Goal: Task Accomplishment & Management: Manage account settings

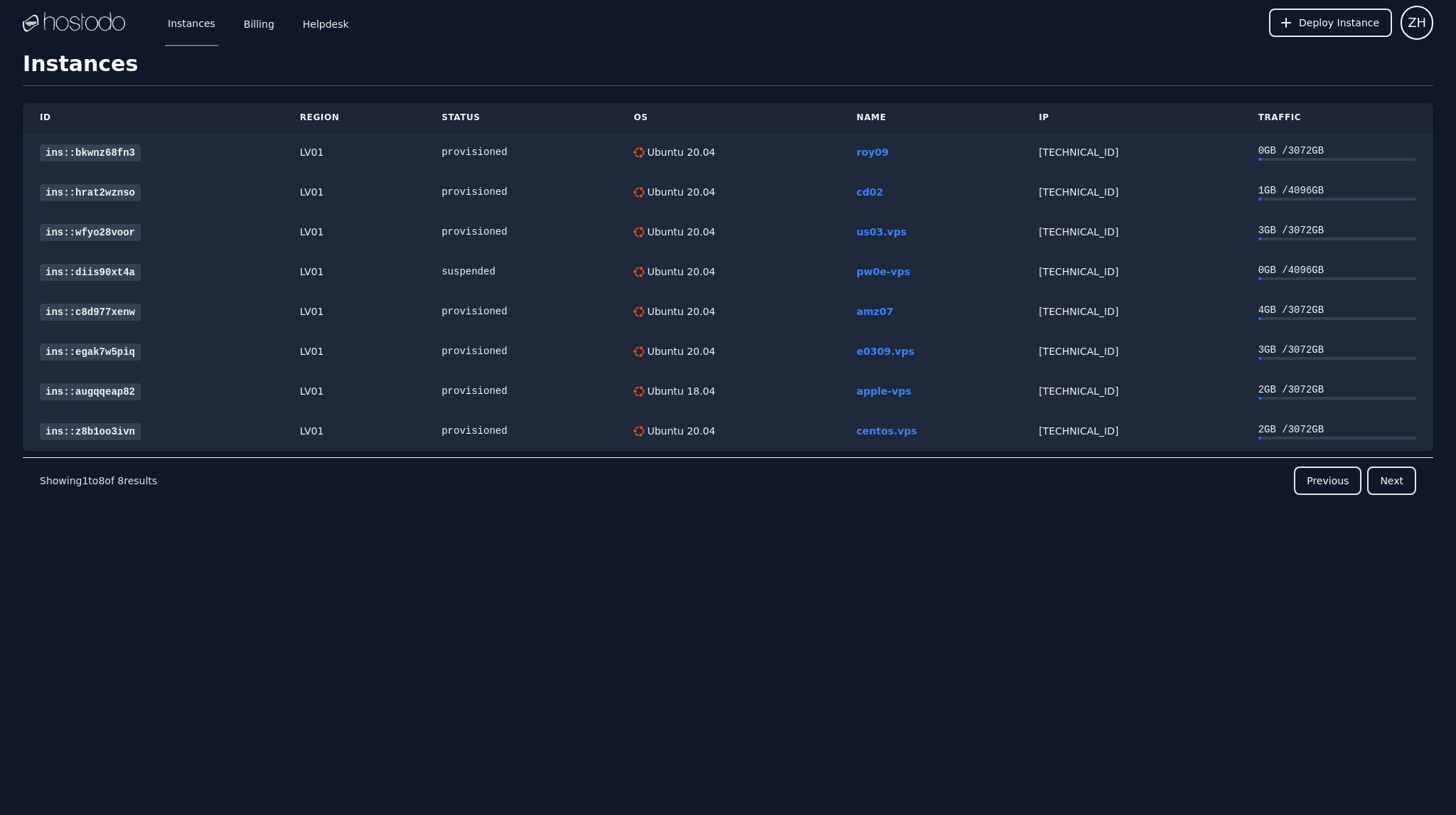
click at [85, 24] on img at bounding box center [74, 23] width 103 height 21
click at [253, 21] on link "Billing" at bounding box center [259, 23] width 36 height 47
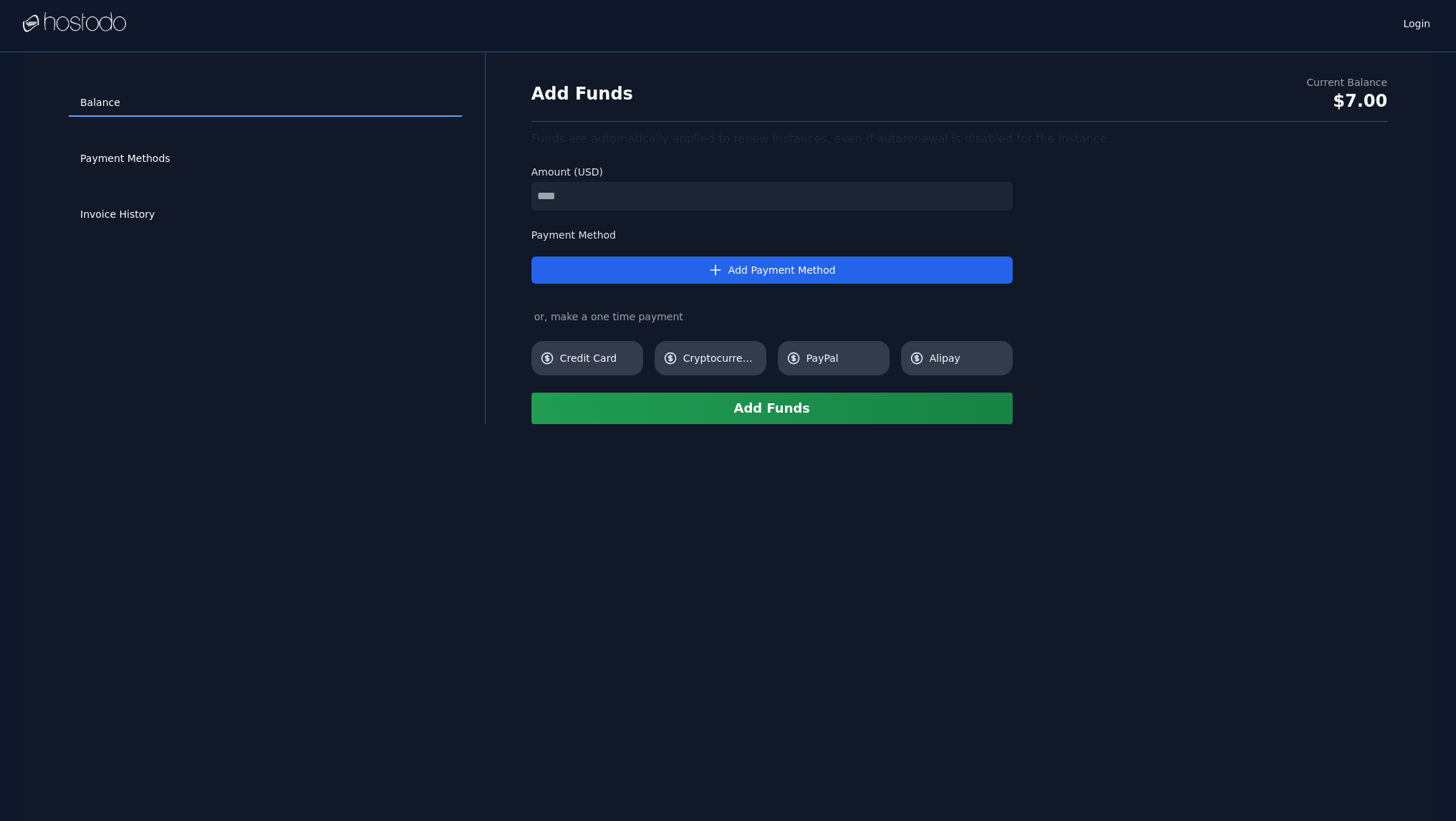
click at [123, 173] on div "Payment Methods" at bounding box center [265, 159] width 393 height 56
click at [130, 160] on link "Payment Methods" at bounding box center [265, 158] width 393 height 27
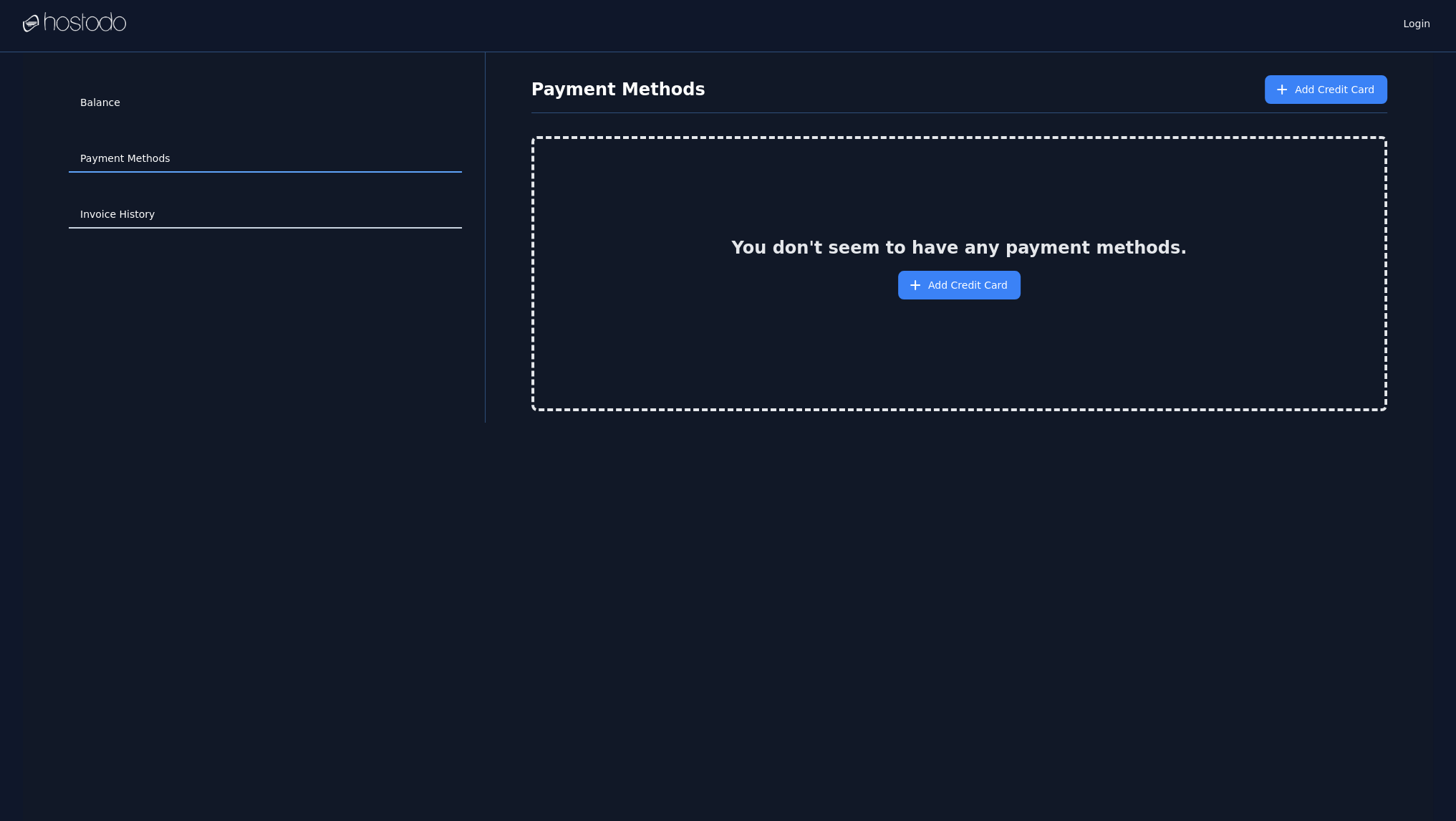
click at [130, 216] on link "Invoice History" at bounding box center [265, 214] width 393 height 27
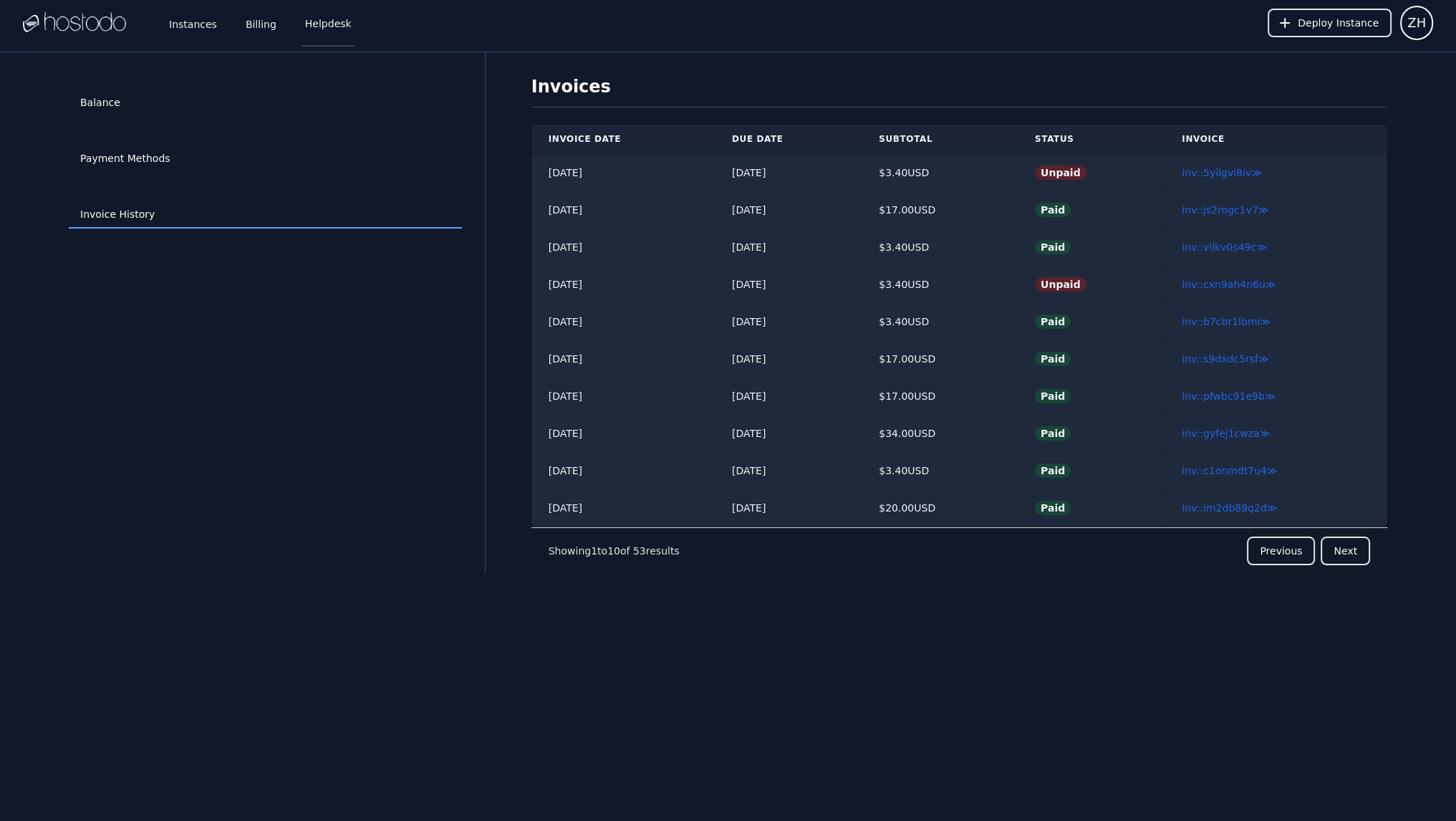
click at [323, 24] on link "Helpdesk" at bounding box center [329, 23] width 52 height 47
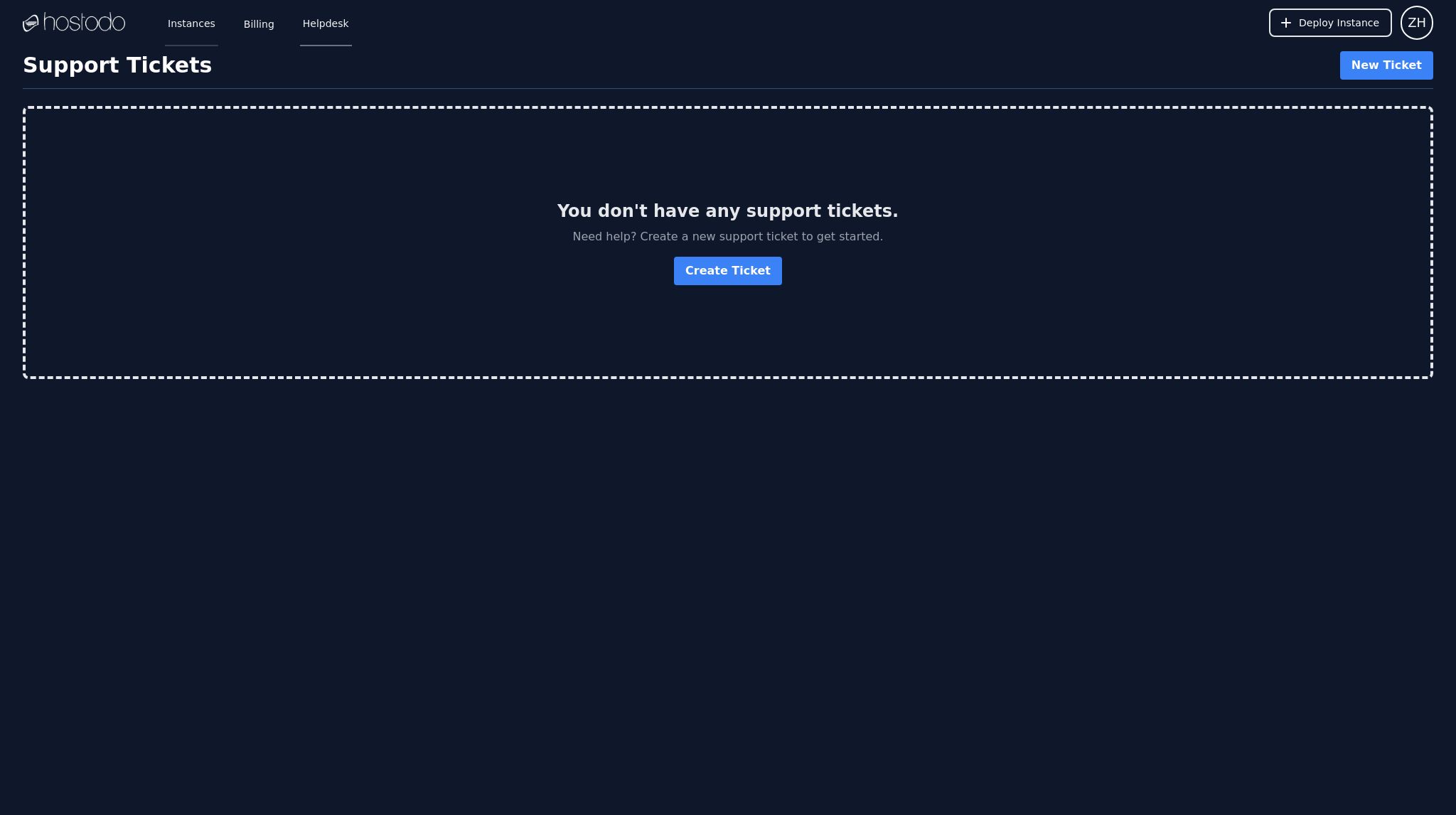
click at [185, 24] on link "Instances" at bounding box center [192, 23] width 53 height 47
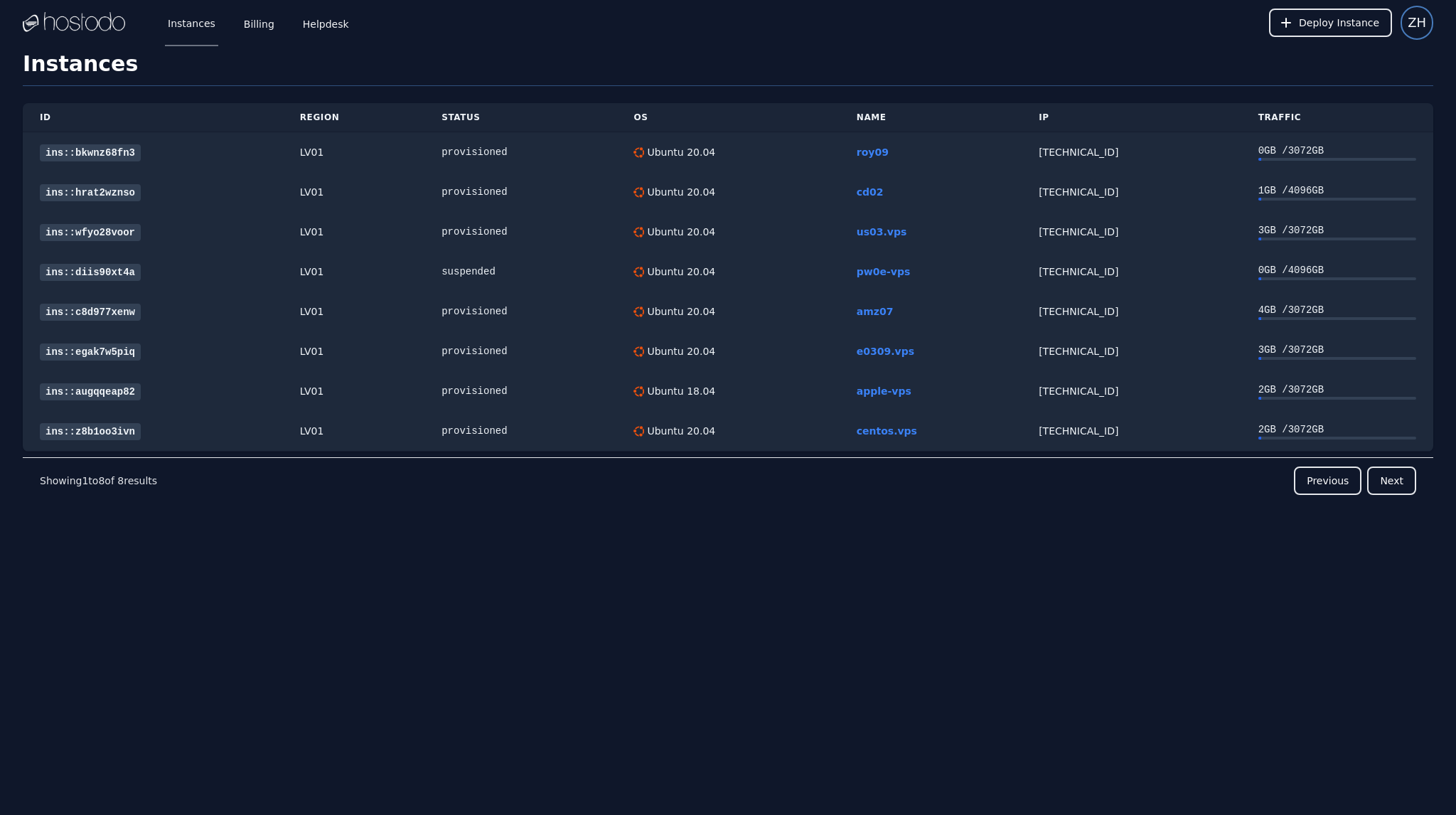
click at [1409, 20] on span "ZH" at bounding box center [1417, 23] width 19 height 20
click at [1351, 61] on button "Settings" at bounding box center [1365, 62] width 137 height 26
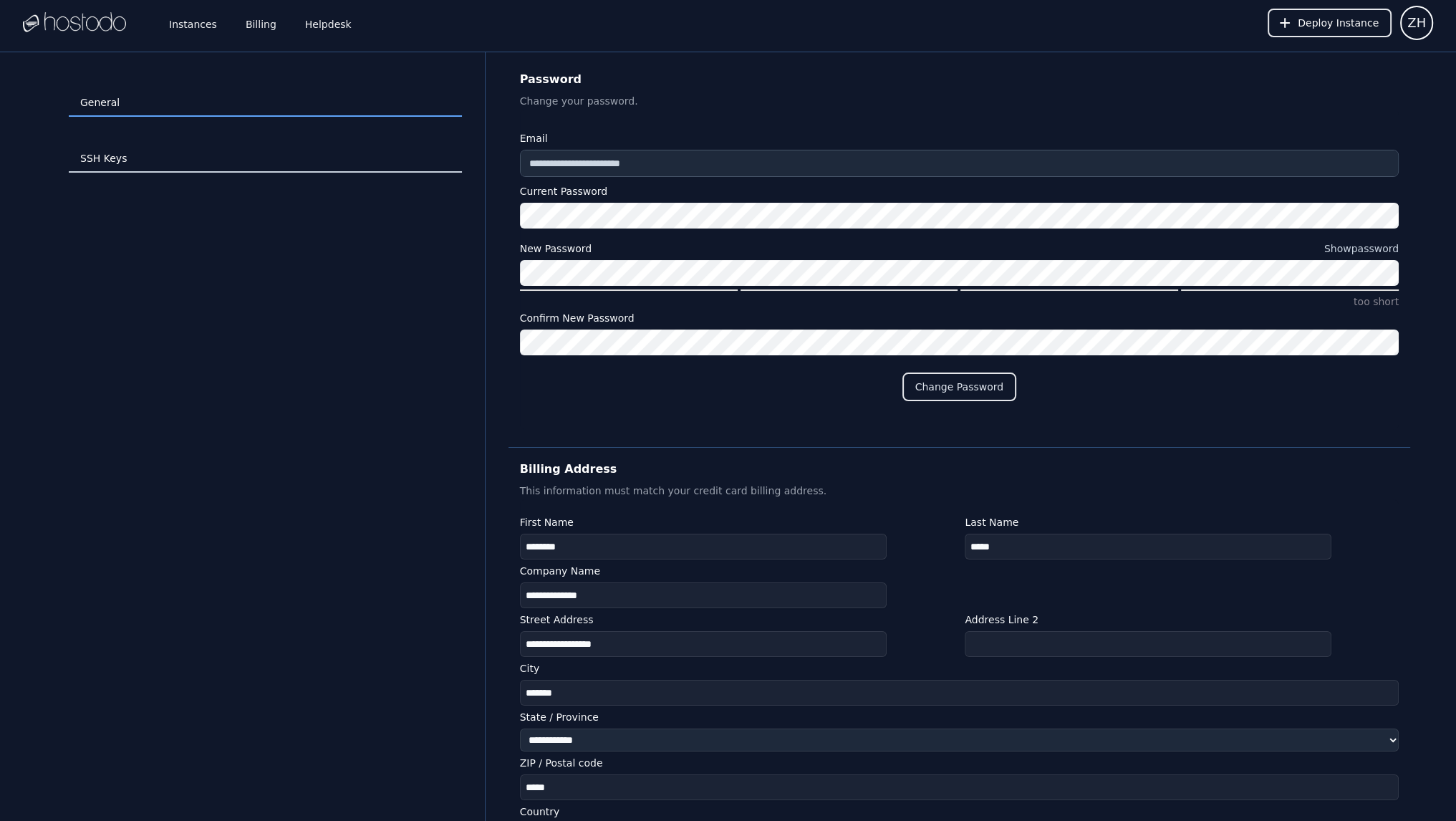
click at [220, 158] on link "SSH Keys" at bounding box center [265, 158] width 393 height 27
